Goal: Transaction & Acquisition: Purchase product/service

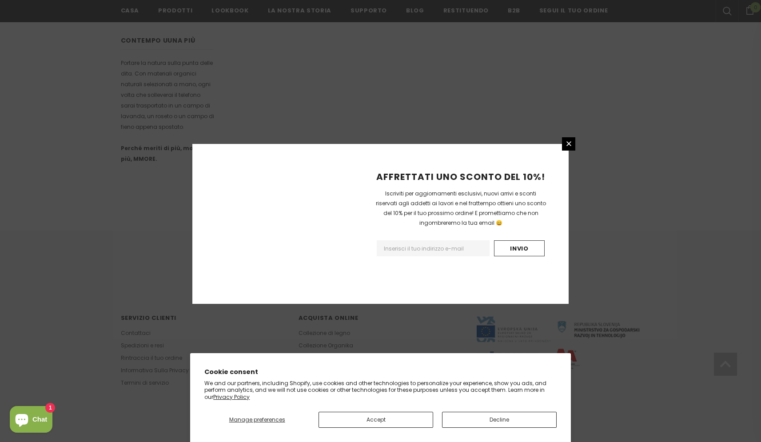
scroll to position [468, 0]
